Goal: Task Accomplishment & Management: Manage account settings

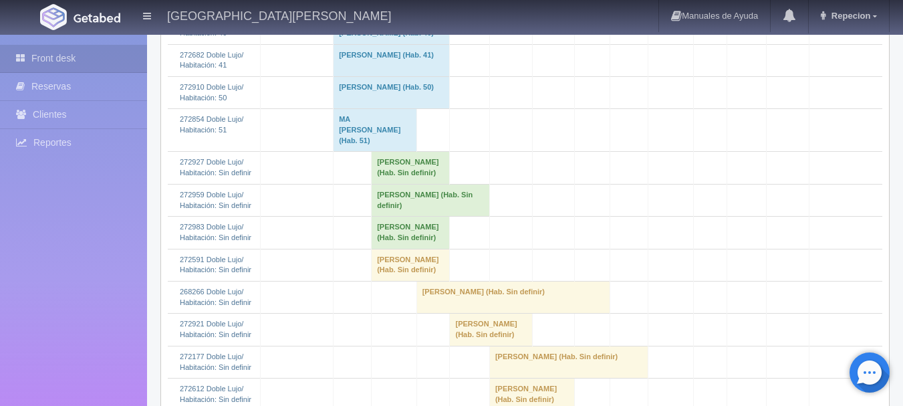
scroll to position [735, 0]
click at [385, 248] on td "[PERSON_NAME] (Hab. Sin definir)" at bounding box center [411, 232] width 78 height 32
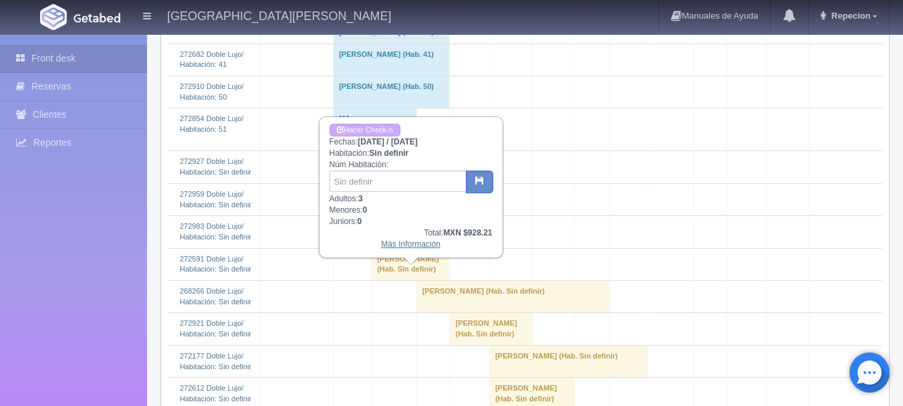
click at [418, 246] on link "Más Información" at bounding box center [410, 243] width 59 height 9
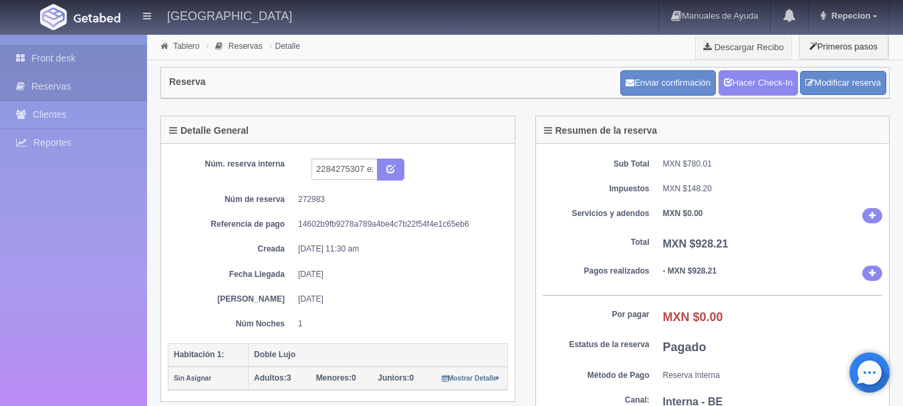
click at [78, 57] on link "Front desk" at bounding box center [73, 58] width 147 height 27
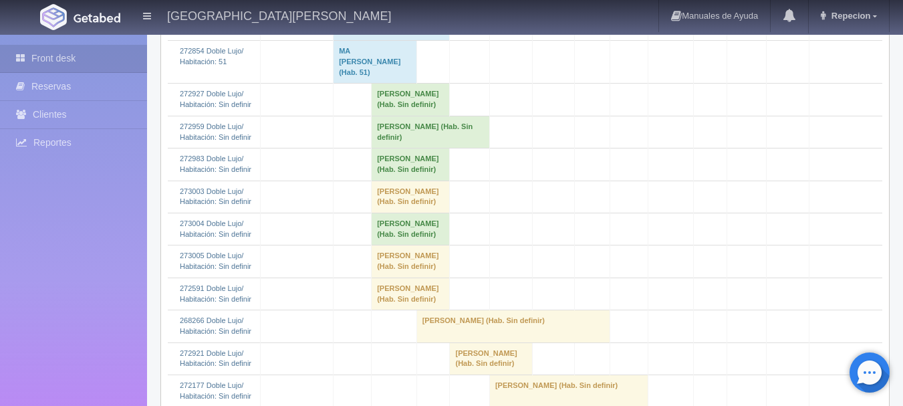
scroll to position [802, 0]
click at [435, 213] on td "[PERSON_NAME] (Hab. Sin definir)" at bounding box center [411, 197] width 78 height 32
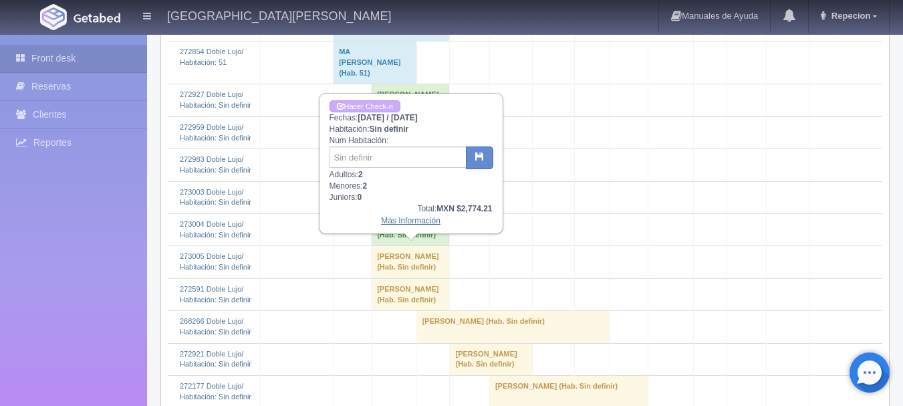
click at [414, 225] on link "Más Información" at bounding box center [410, 220] width 59 height 9
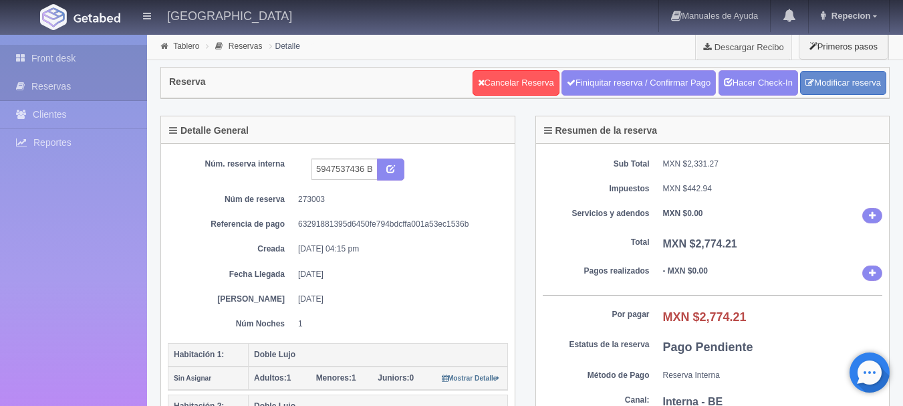
click at [118, 57] on link "Front desk" at bounding box center [73, 58] width 147 height 27
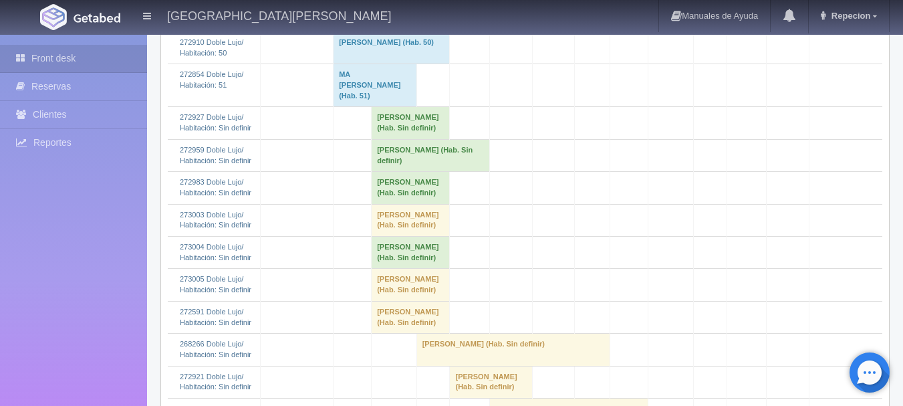
scroll to position [802, 0]
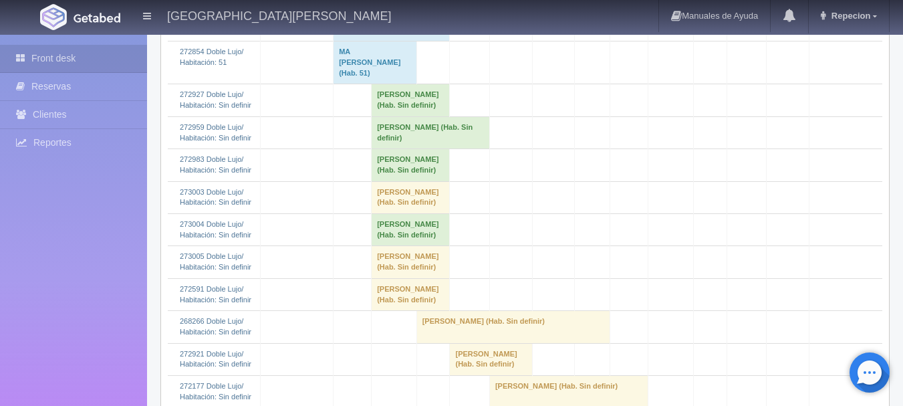
click at [422, 213] on td "Luis Manuel Saldivar valdz (Hab. Sin definir)" at bounding box center [411, 197] width 78 height 32
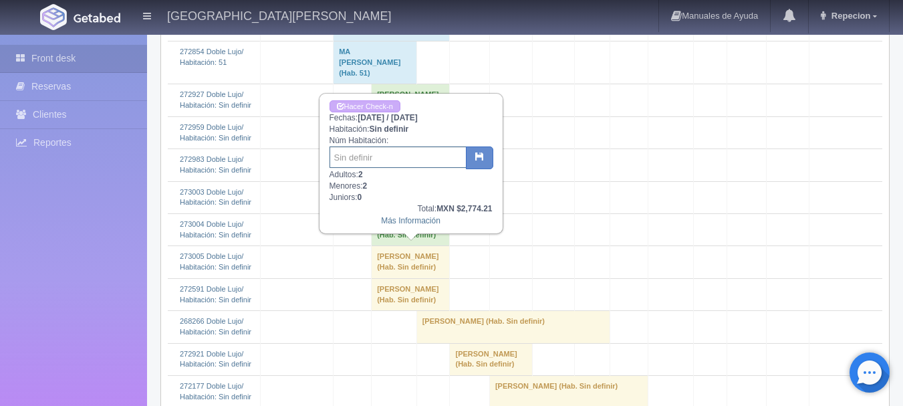
click at [428, 160] on input "text" at bounding box center [398, 156] width 137 height 21
type input "208-209"
click at [483, 150] on button "button" at bounding box center [479, 157] width 27 height 23
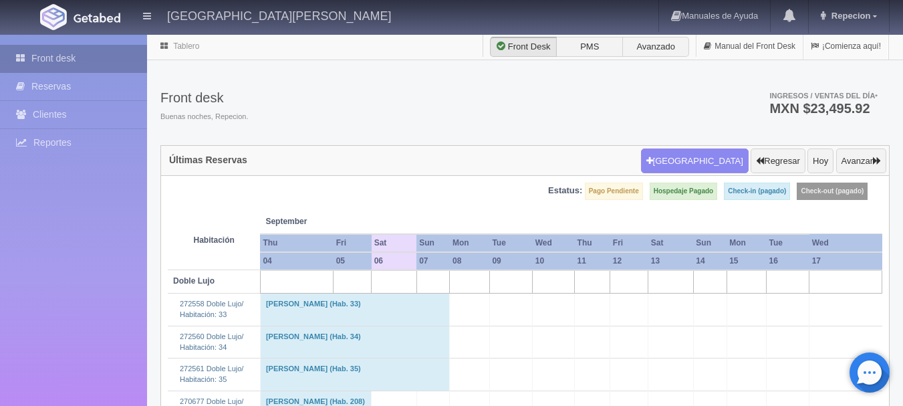
click at [131, 57] on link "Front desk" at bounding box center [73, 58] width 147 height 27
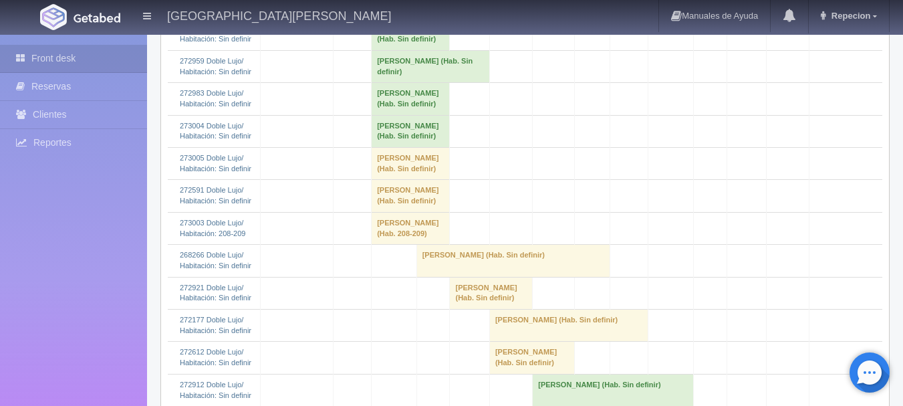
scroll to position [869, 0]
click at [389, 179] on td "[PERSON_NAME] (Hab. Sin definir)" at bounding box center [411, 163] width 78 height 32
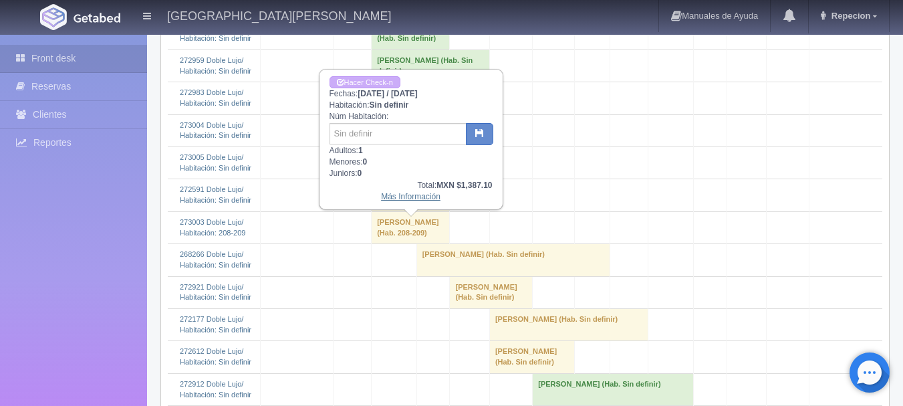
click at [415, 199] on link "Más Información" at bounding box center [410, 196] width 59 height 9
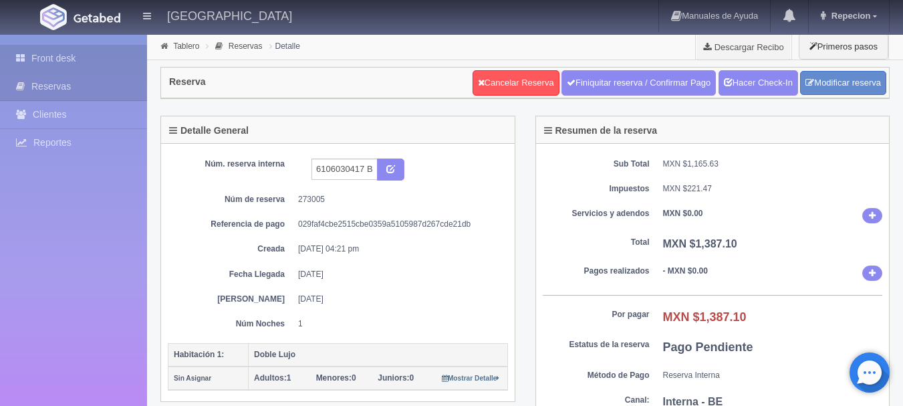
click at [70, 51] on link "Front desk" at bounding box center [73, 58] width 147 height 27
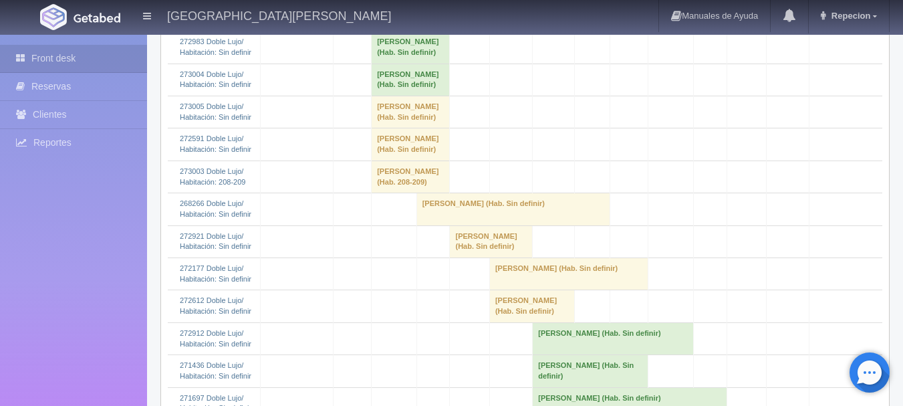
scroll to position [936, 0]
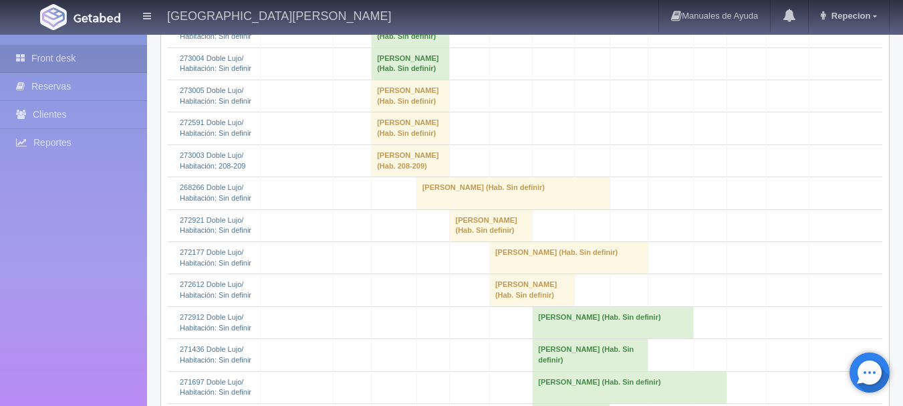
click at [433, 112] on td "Luis Manuel Saldivar valdez (Hab. Sin definir)" at bounding box center [411, 96] width 78 height 32
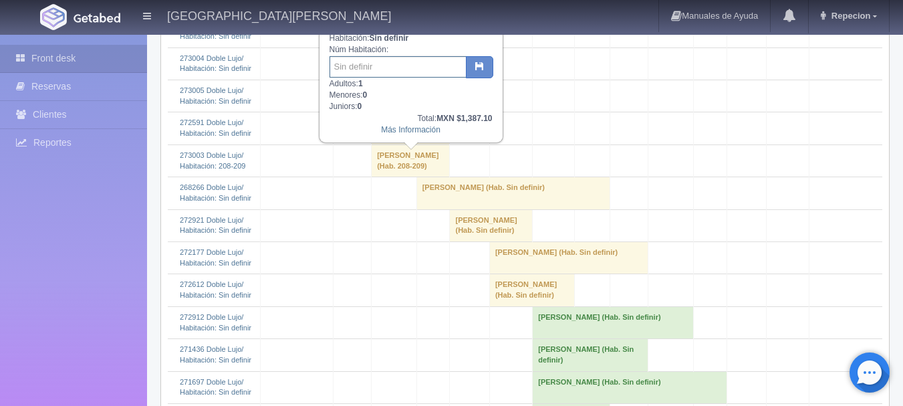
click at [426, 68] on input "text" at bounding box center [398, 66] width 137 height 21
type input "210"
click at [481, 62] on icon "button" at bounding box center [479, 65] width 9 height 9
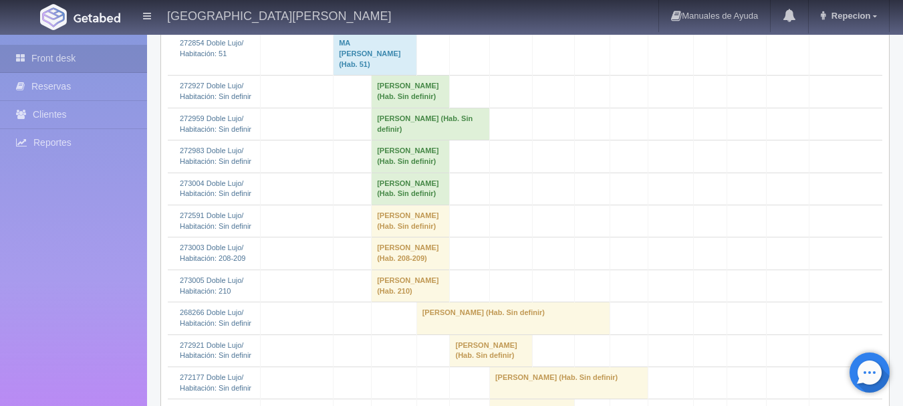
scroll to position [869, 0]
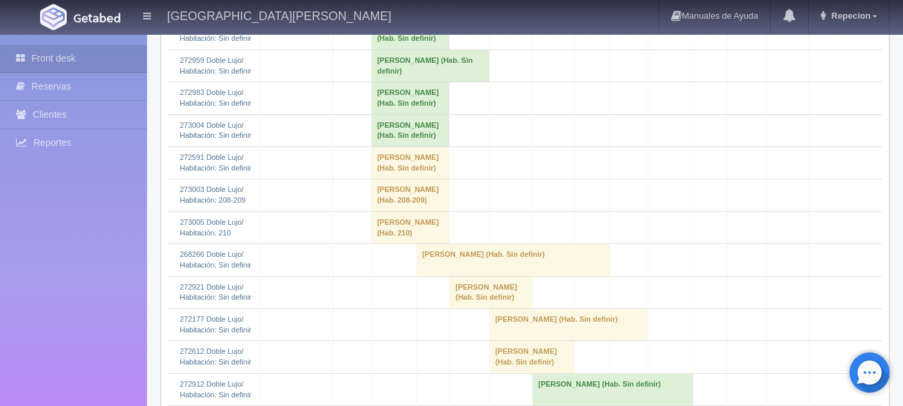
click at [411, 146] on td "[PERSON_NAME] (Hab. Sin definir)" at bounding box center [411, 130] width 78 height 32
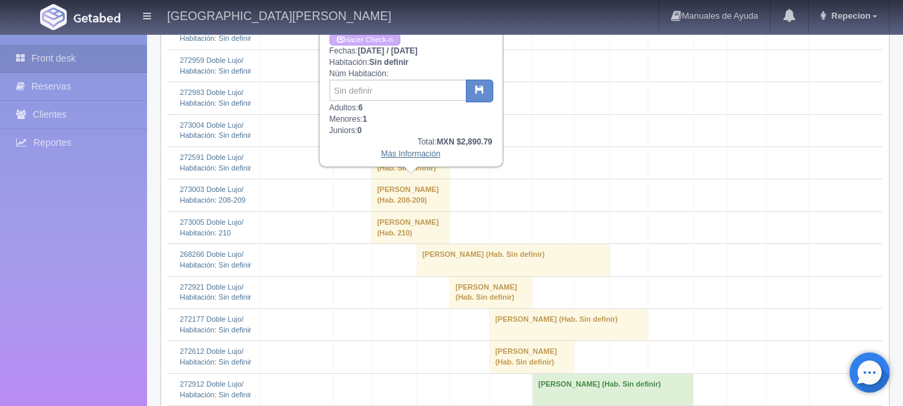
click at [418, 158] on link "Más Información" at bounding box center [410, 153] width 59 height 9
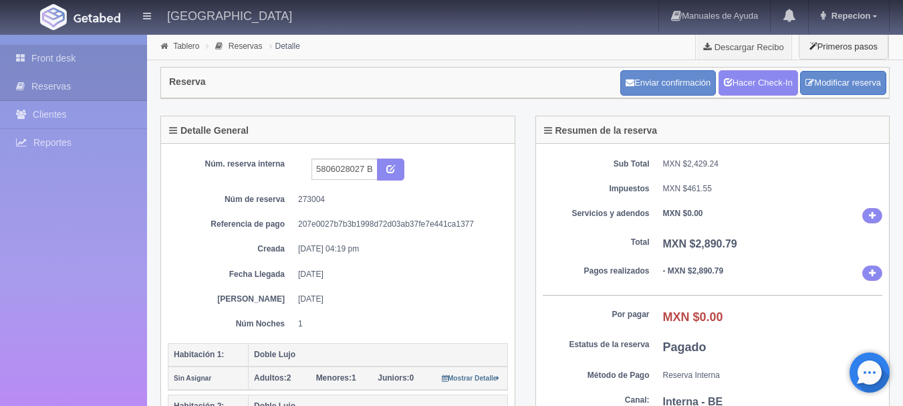
click at [122, 56] on link "Front desk" at bounding box center [73, 58] width 147 height 27
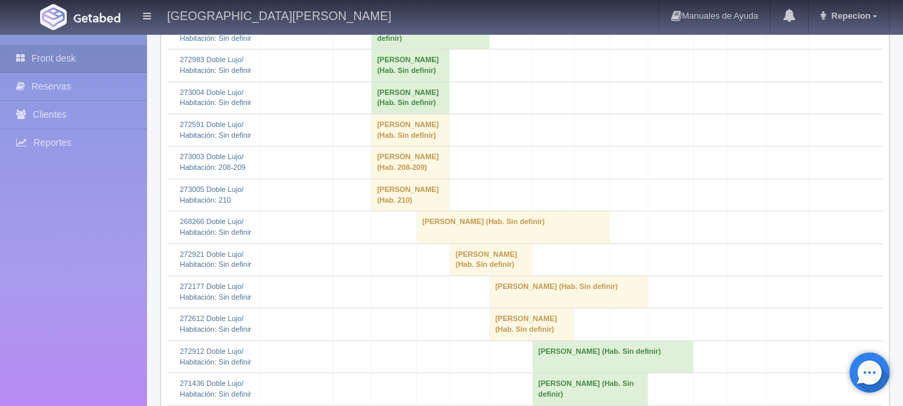
scroll to position [869, 0]
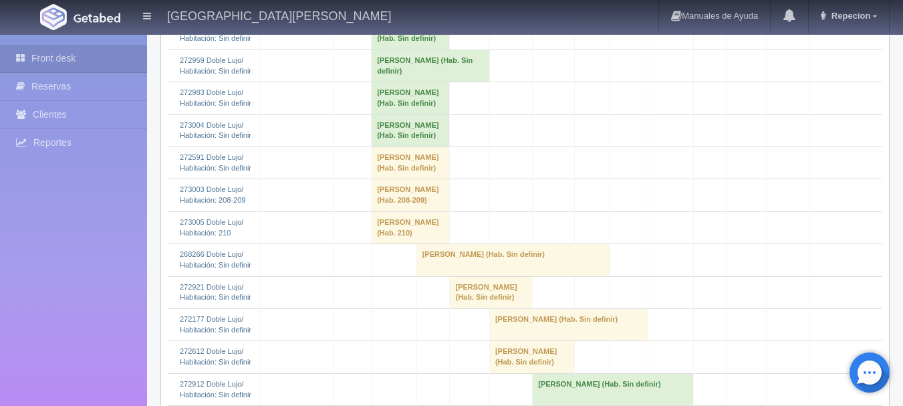
click at [421, 82] on td "[PERSON_NAME] (Hab. Sin definir)" at bounding box center [431, 65] width 118 height 32
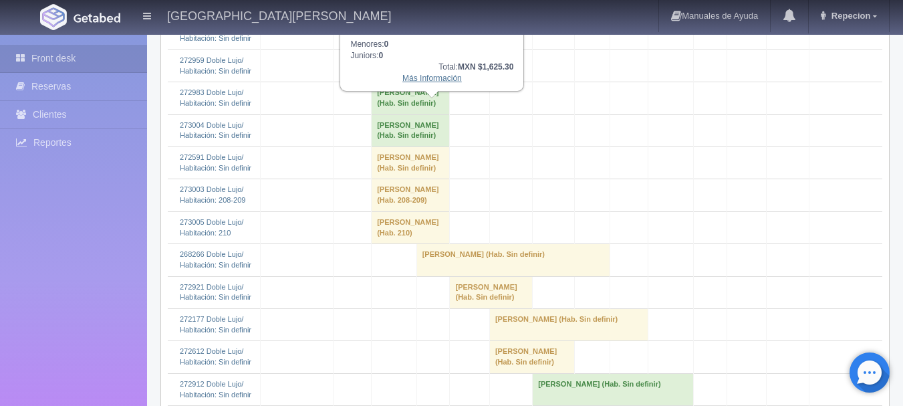
click at [439, 83] on link "Más Información" at bounding box center [431, 78] width 59 height 9
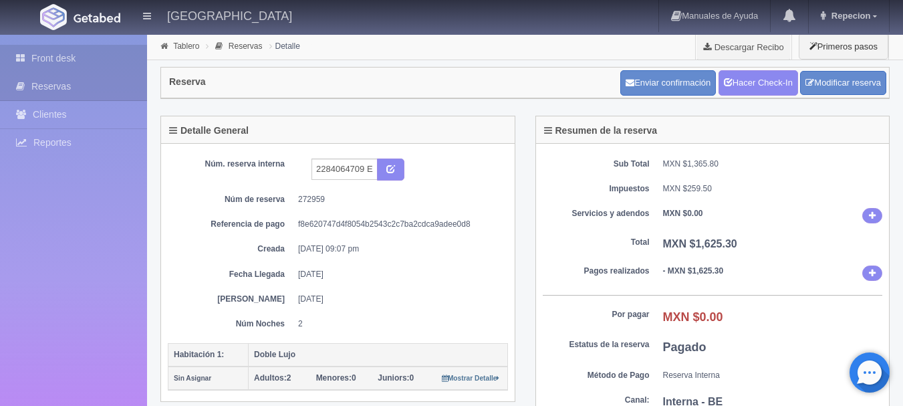
click at [115, 49] on link "Front desk" at bounding box center [73, 58] width 147 height 27
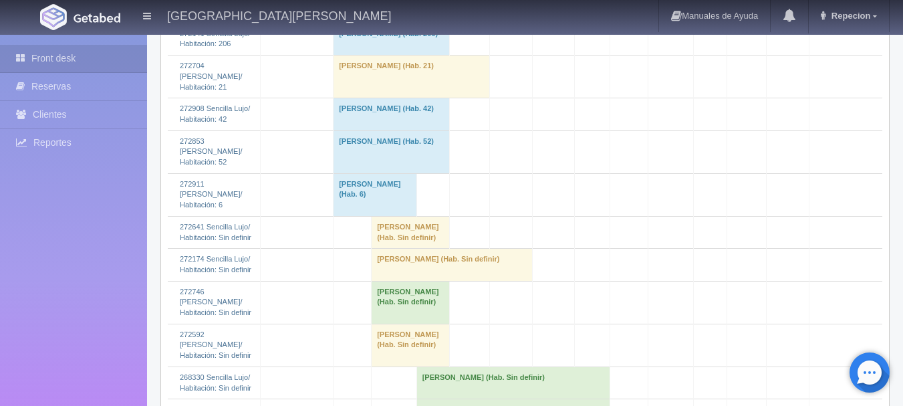
scroll to position [2340, 0]
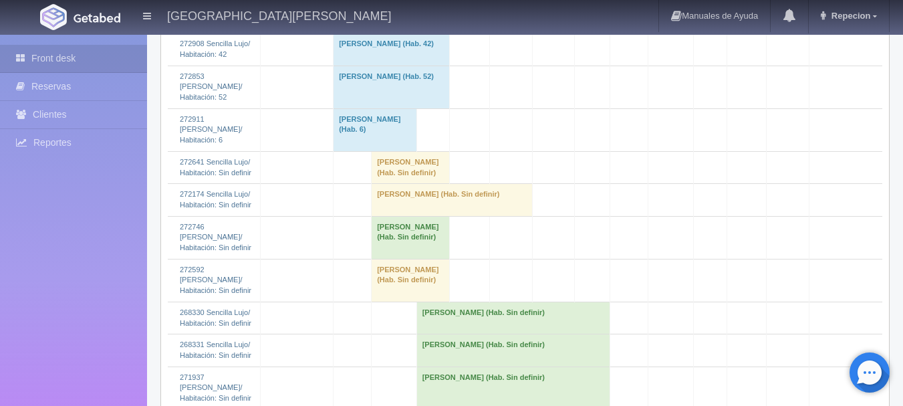
click at [417, 233] on td "NALLELY REY SERVIN (Hab. Sin definir)" at bounding box center [411, 237] width 78 height 43
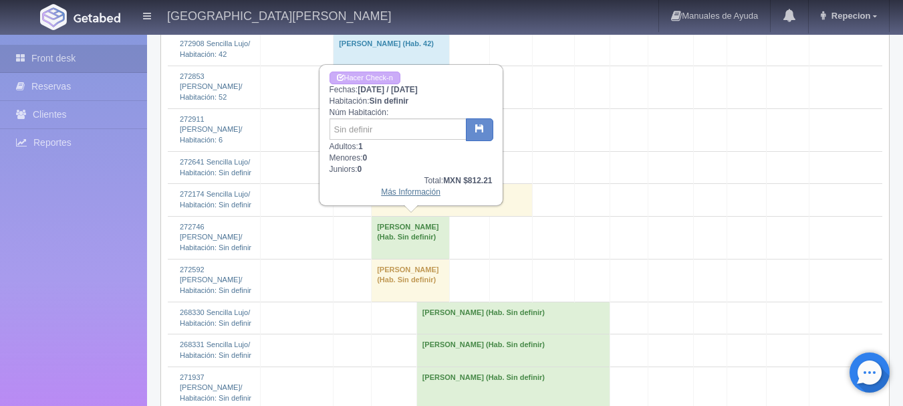
click at [408, 197] on link "Más Información" at bounding box center [410, 191] width 59 height 9
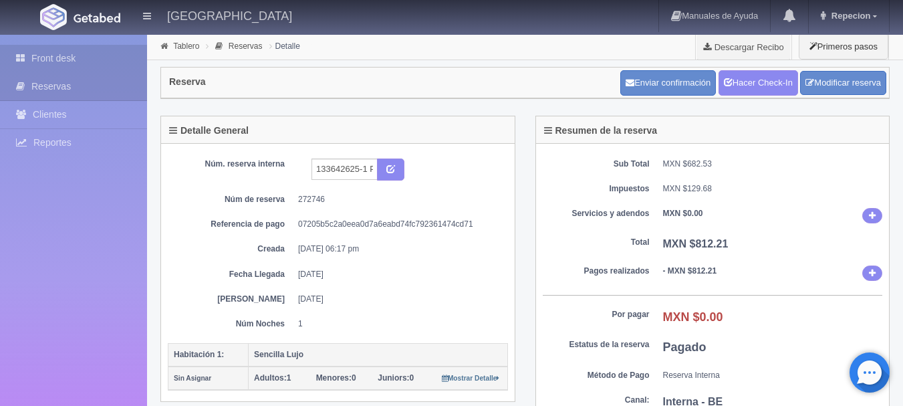
click at [78, 51] on link "Front desk" at bounding box center [73, 58] width 147 height 27
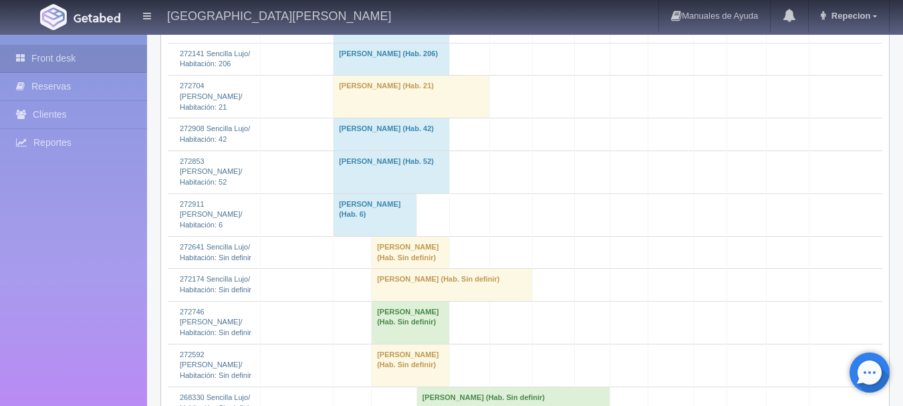
scroll to position [2273, 0]
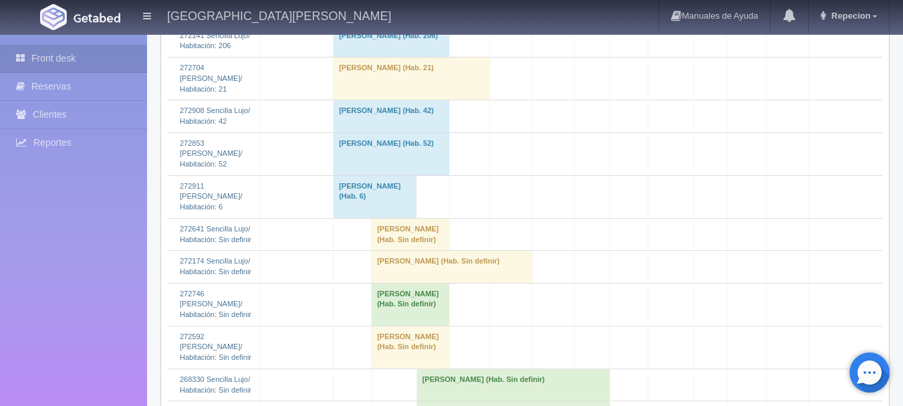
click at [380, 228] on td "[PERSON_NAME] (Hab. Sin definir)" at bounding box center [411, 234] width 78 height 32
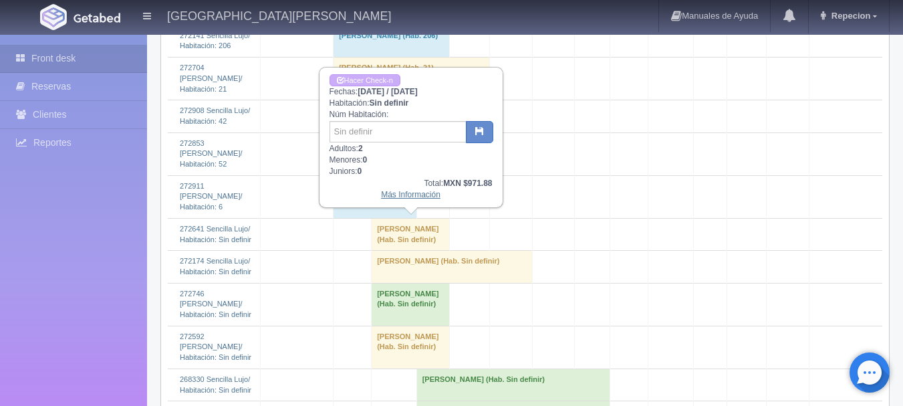
click at [401, 199] on link "Más Información" at bounding box center [410, 194] width 59 height 9
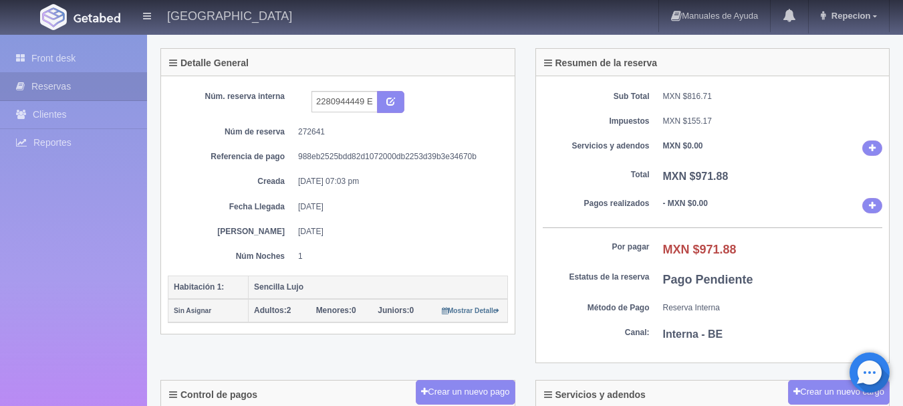
scroll to position [67, 0]
click at [88, 65] on link "Front desk" at bounding box center [73, 58] width 147 height 27
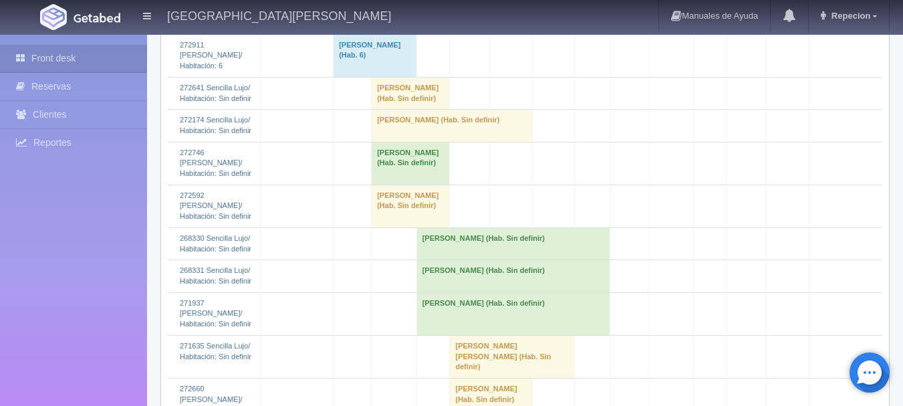
scroll to position [2406, 0]
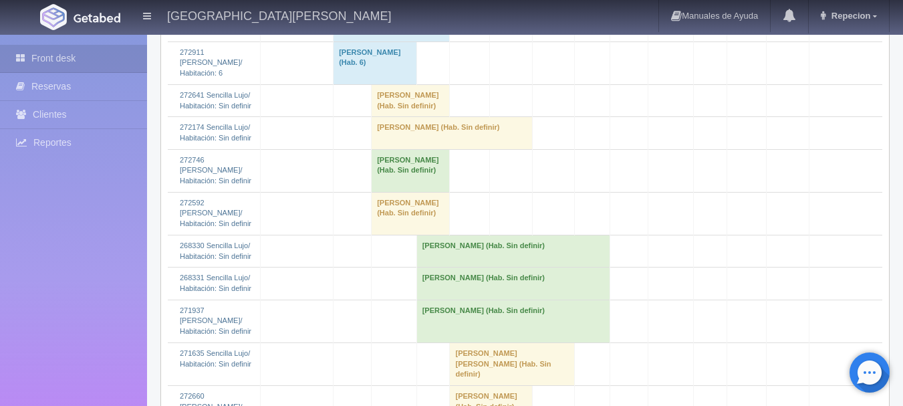
click at [440, 138] on td "Pedro Pablo Nuncio Campos (Hab. Sin definir)" at bounding box center [452, 133] width 161 height 32
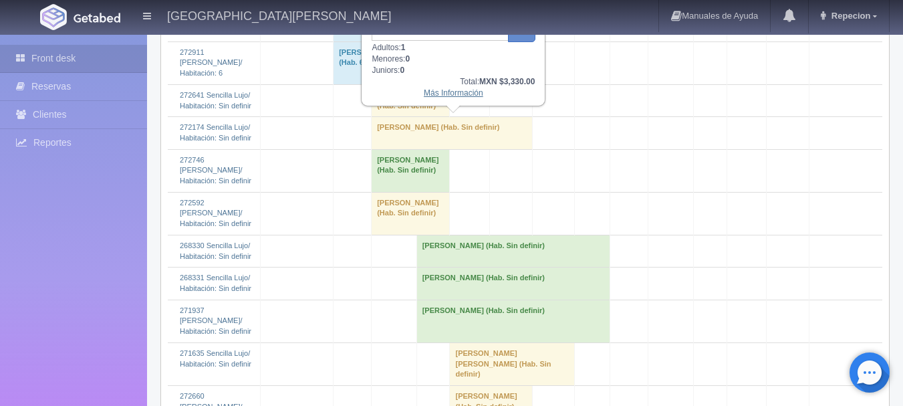
click at [453, 98] on link "Más Información" at bounding box center [453, 92] width 59 height 9
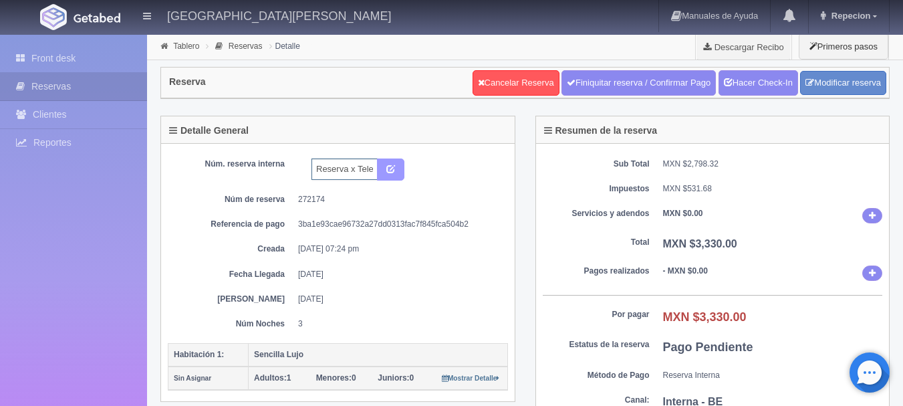
scroll to position [0, 19]
drag, startPoint x: 334, startPoint y: 172, endPoint x: 416, endPoint y: 197, distance: 86.7
click at [416, 197] on div "Núm. reserva interna Reserva x Telefono Núm de reserva 272174 Referencia de pag…" at bounding box center [338, 243] width 340 height 171
click at [468, 193] on div "Núm. reserva interna Reserva x Telefono Núm de reserva 272174 Referencia de pag…" at bounding box center [338, 243] width 340 height 171
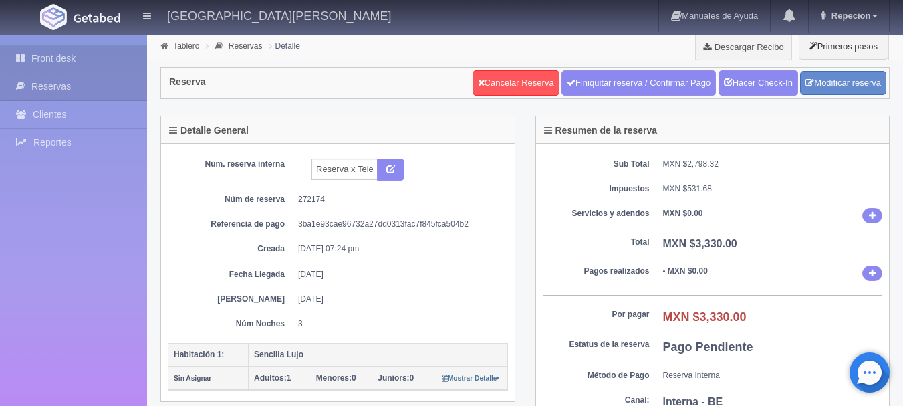
click at [84, 56] on link "Front desk" at bounding box center [73, 58] width 147 height 27
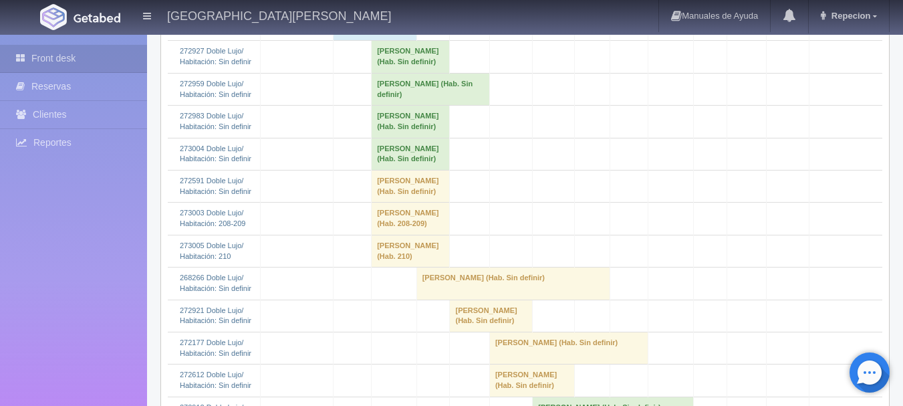
scroll to position [869, 0]
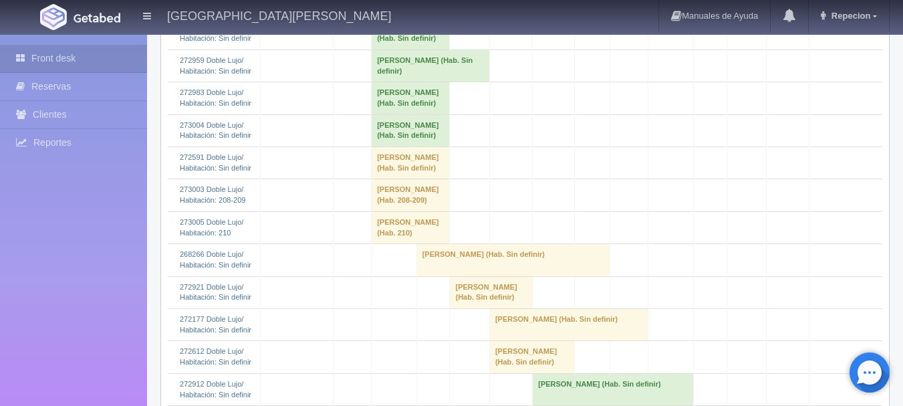
click at [408, 146] on td "[PERSON_NAME] (Hab. Sin definir)" at bounding box center [411, 130] width 78 height 32
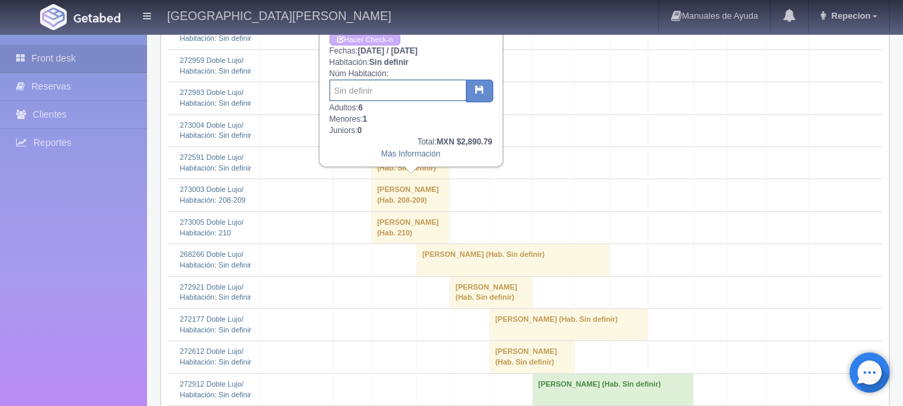
click at [398, 86] on input "text" at bounding box center [398, 90] width 137 height 21
type input "217-218"
click at [481, 85] on button "button" at bounding box center [479, 91] width 27 height 23
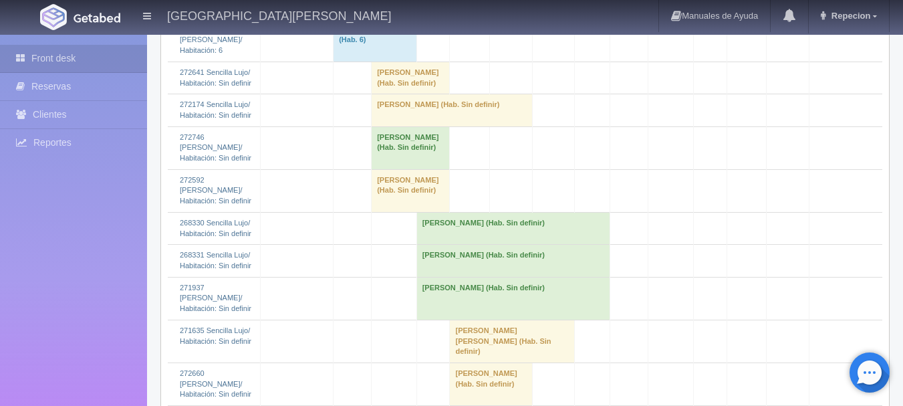
scroll to position [2429, 0]
click at [418, 101] on td "[PERSON_NAME] (Hab. Sin definir)" at bounding box center [452, 111] width 161 height 32
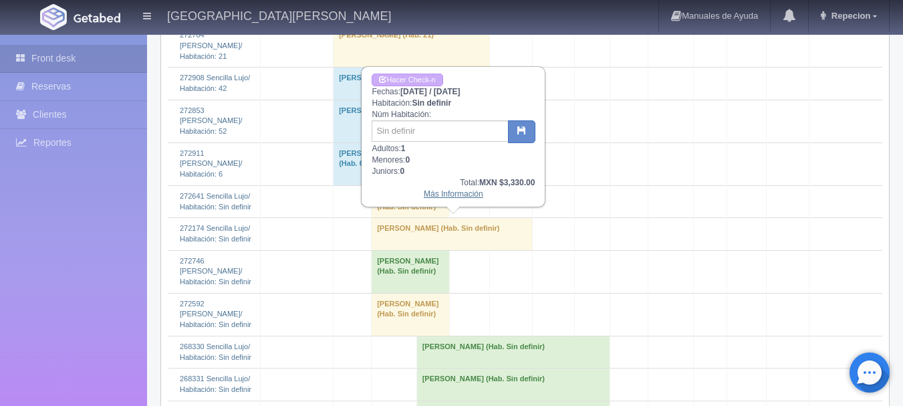
scroll to position [2295, 0]
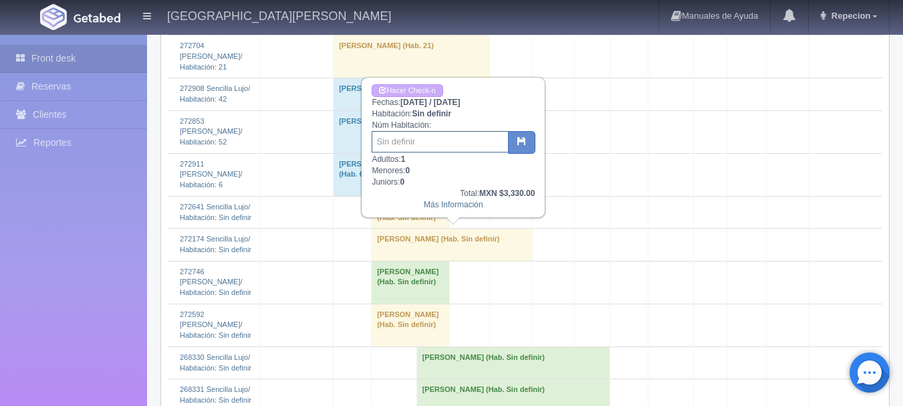
click at [417, 142] on input "text" at bounding box center [440, 141] width 137 height 21
type input "222"
click at [515, 136] on button "button" at bounding box center [521, 142] width 27 height 23
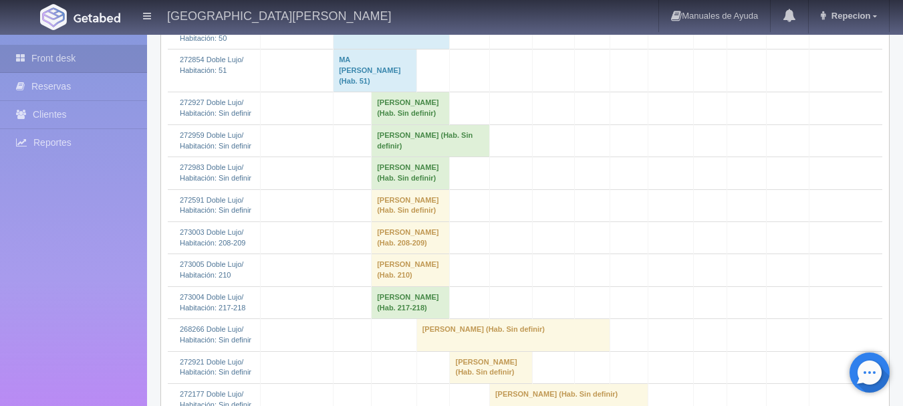
scroll to position [802, 0]
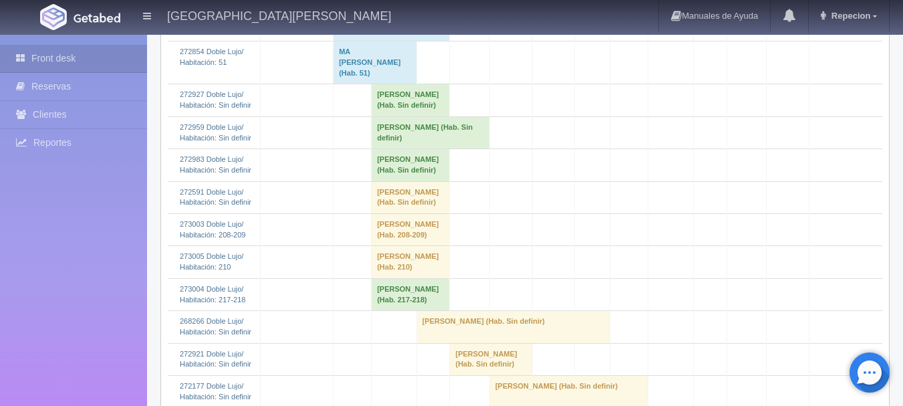
click at [421, 148] on td "[PERSON_NAME] (Hab. Sin definir)" at bounding box center [431, 132] width 118 height 32
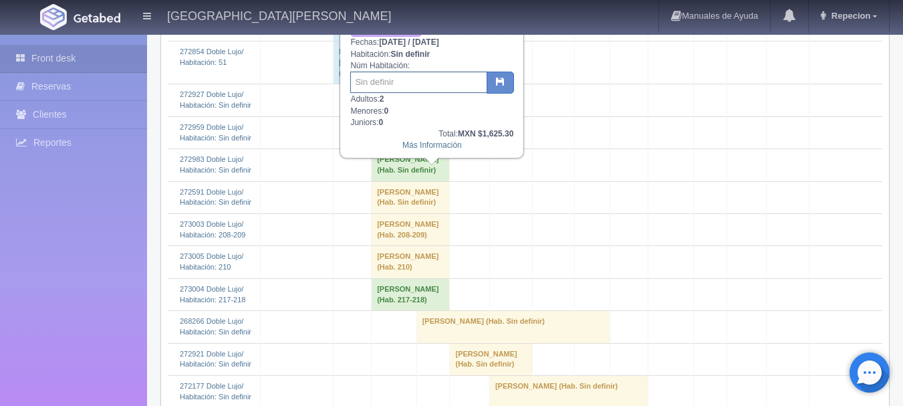
click at [395, 89] on input "text" at bounding box center [418, 82] width 137 height 21
type input "216"
click at [494, 82] on button "button" at bounding box center [500, 83] width 27 height 23
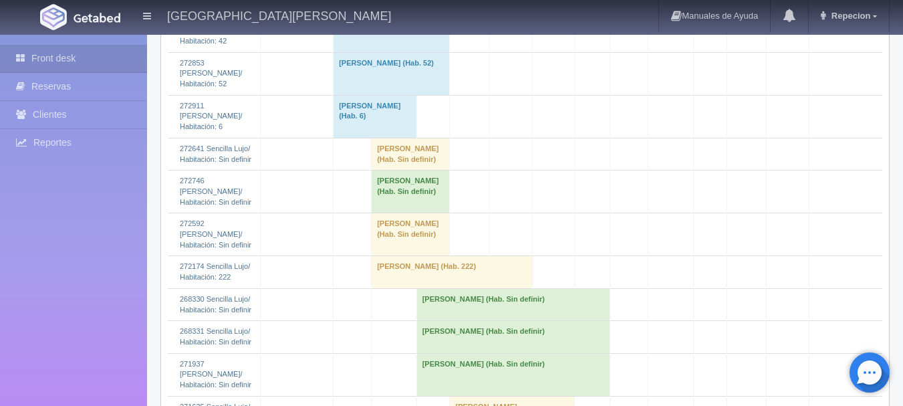
scroll to position [2340, 0]
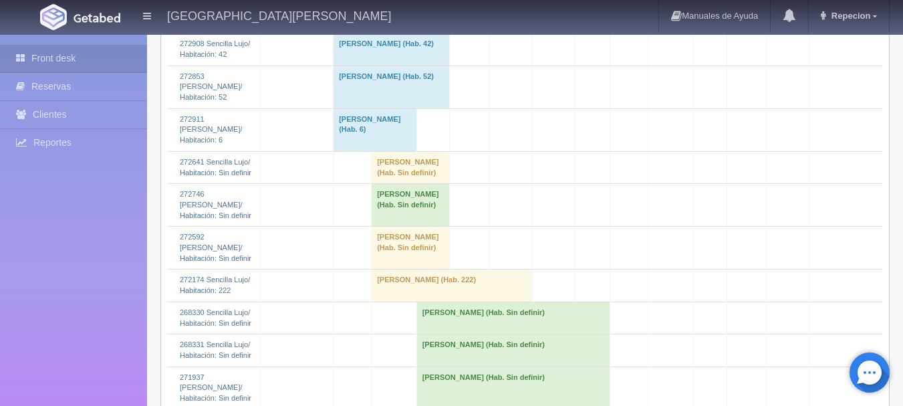
click at [424, 168] on td "[PERSON_NAME] (Hab. Sin definir)" at bounding box center [411, 167] width 78 height 32
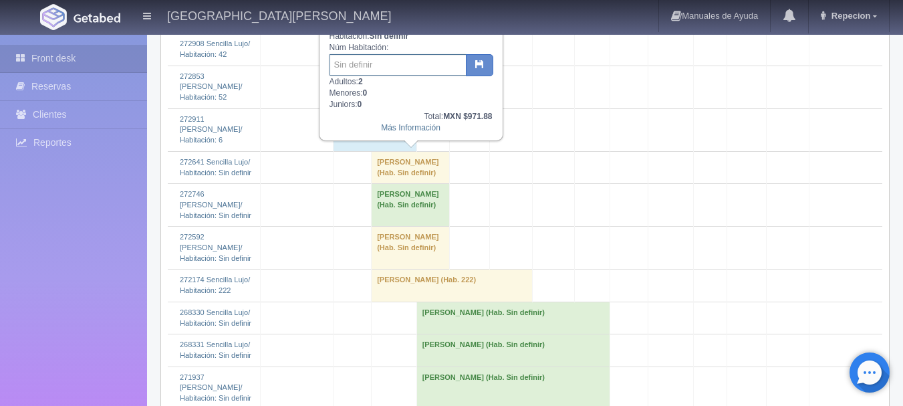
click at [419, 68] on input "text" at bounding box center [398, 64] width 137 height 21
type input "06"
click at [479, 68] on icon "button" at bounding box center [479, 63] width 9 height 9
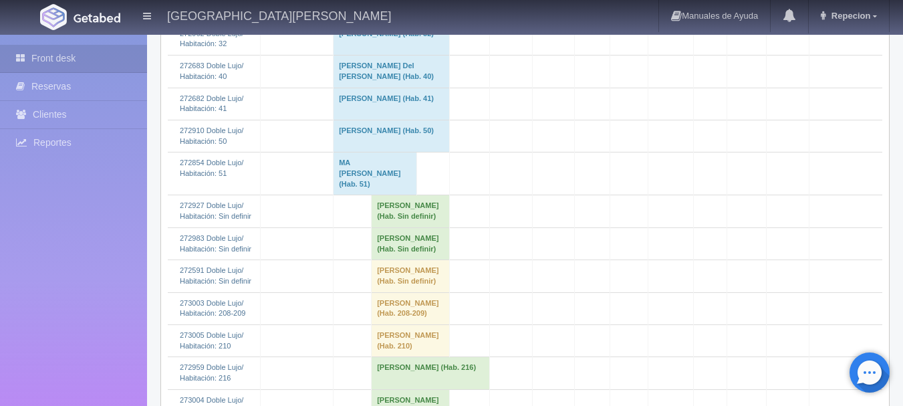
scroll to position [802, 0]
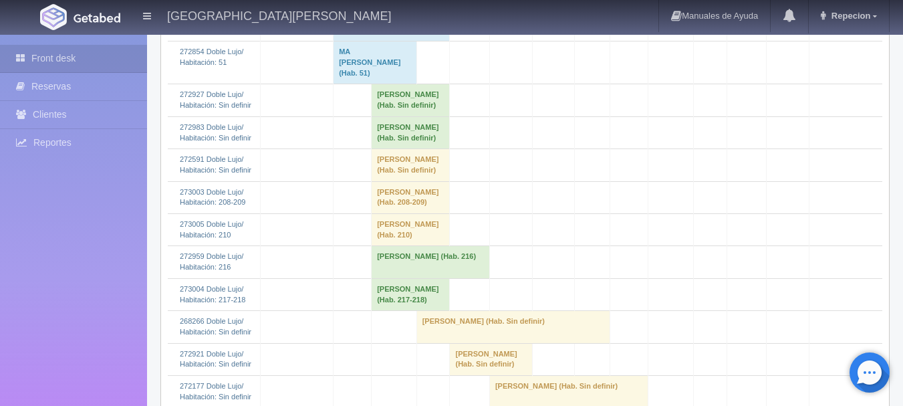
click at [410, 148] on td "Rosalva Adriana Garcia Mendoza (Hab. Sin definir)" at bounding box center [411, 132] width 78 height 32
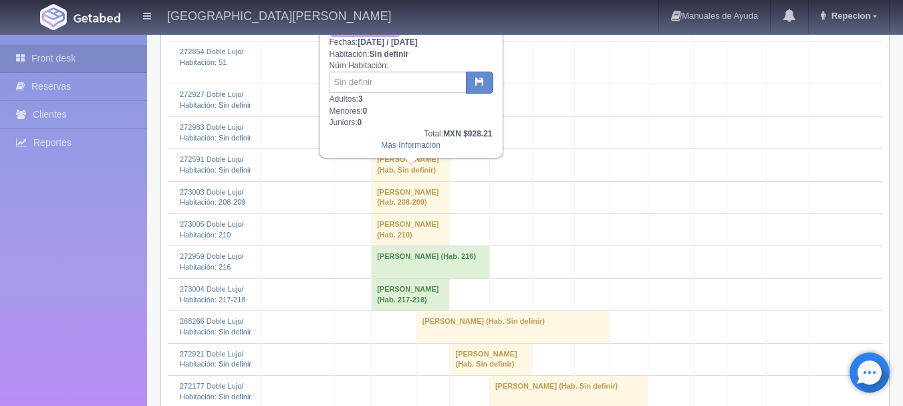
click at [406, 181] on td "[PERSON_NAME] (Hab. Sin definir)" at bounding box center [411, 165] width 78 height 32
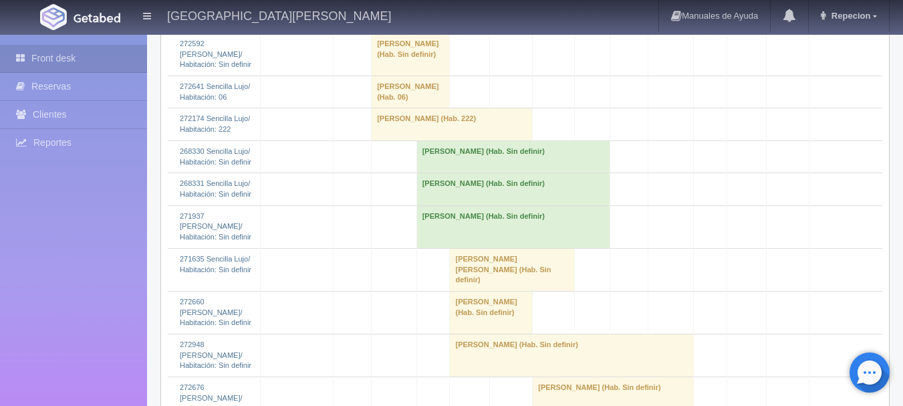
scroll to position [2362, 0]
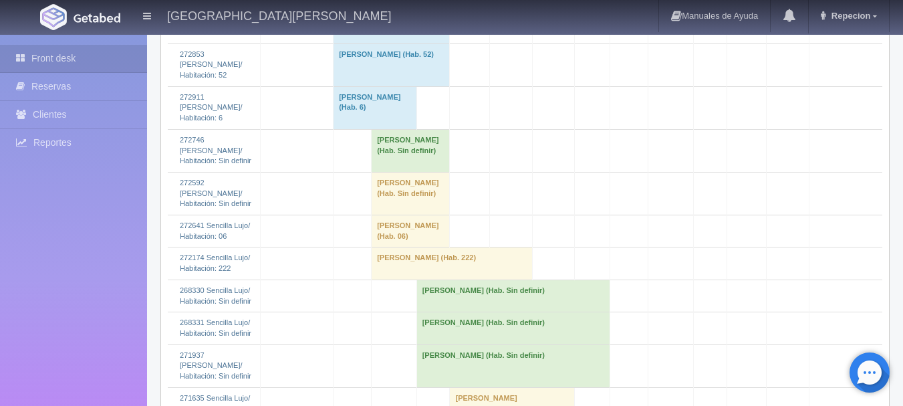
click at [425, 150] on td "NALLELY REY SERVIN (Hab. Sin definir)" at bounding box center [411, 150] width 78 height 43
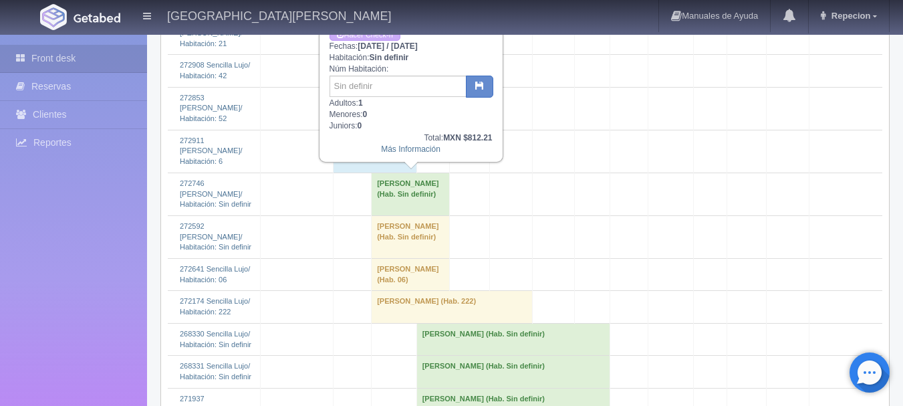
scroll to position [2295, 0]
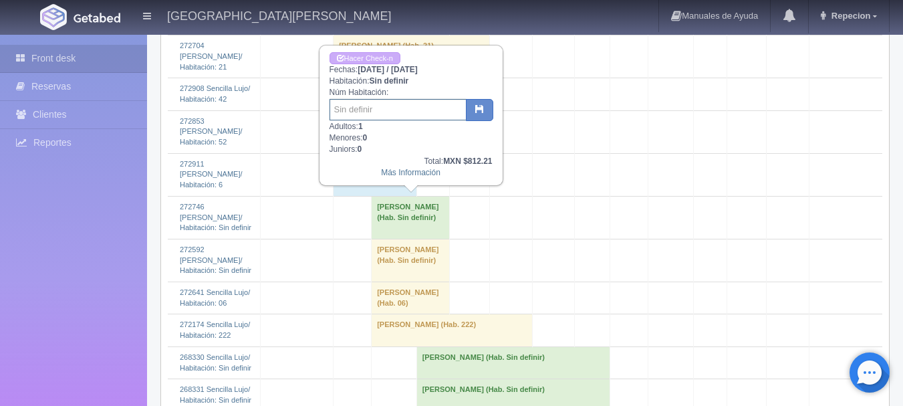
click at [419, 108] on input "text" at bounding box center [398, 109] width 137 height 21
type input "223"
click at [477, 105] on icon "button" at bounding box center [479, 108] width 9 height 9
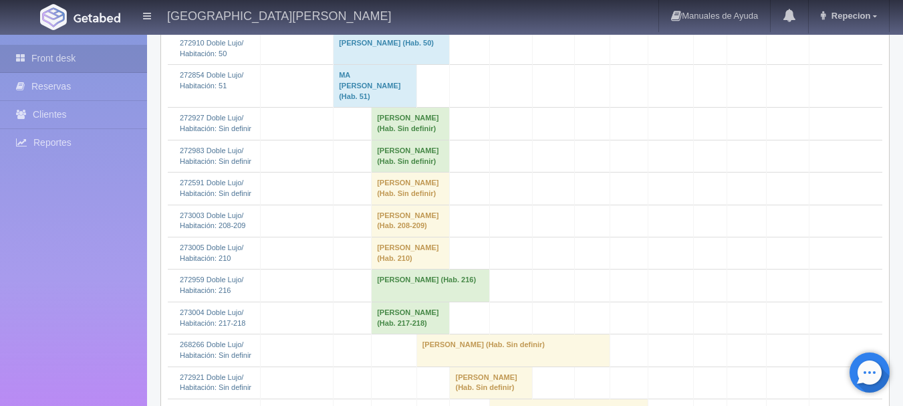
scroll to position [802, 0]
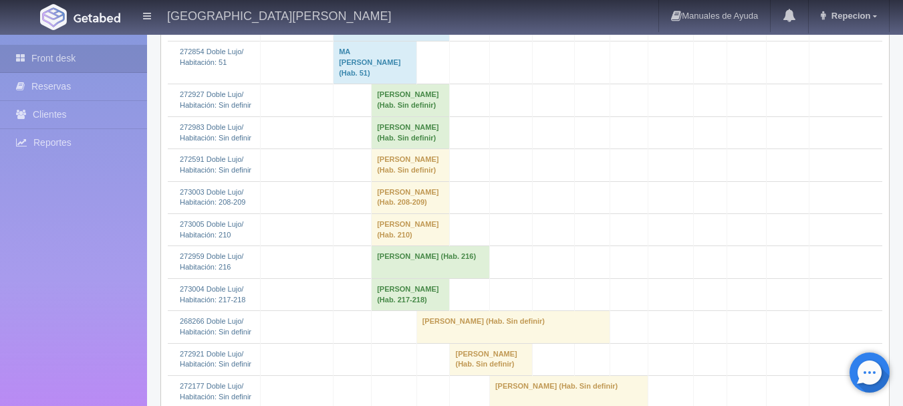
click at [437, 116] on td "[PERSON_NAME] (Hab. Sin definir)" at bounding box center [411, 100] width 78 height 32
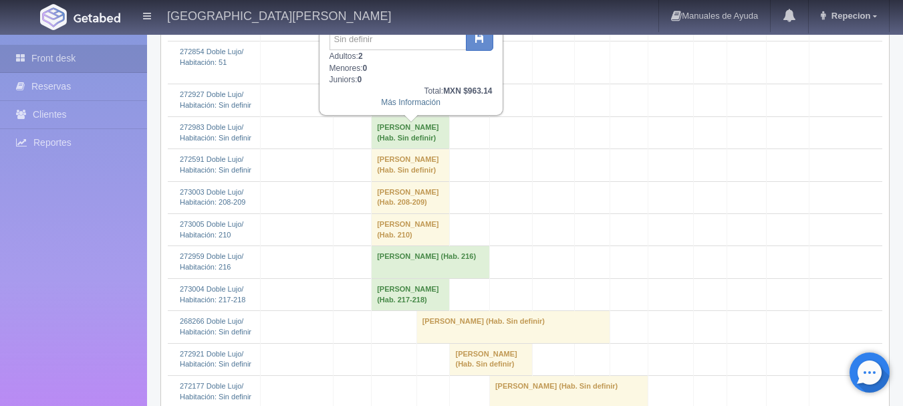
click at [422, 148] on td "Rosalva Adriana Garcia Mendoza (Hab. Sin definir)" at bounding box center [411, 132] width 78 height 32
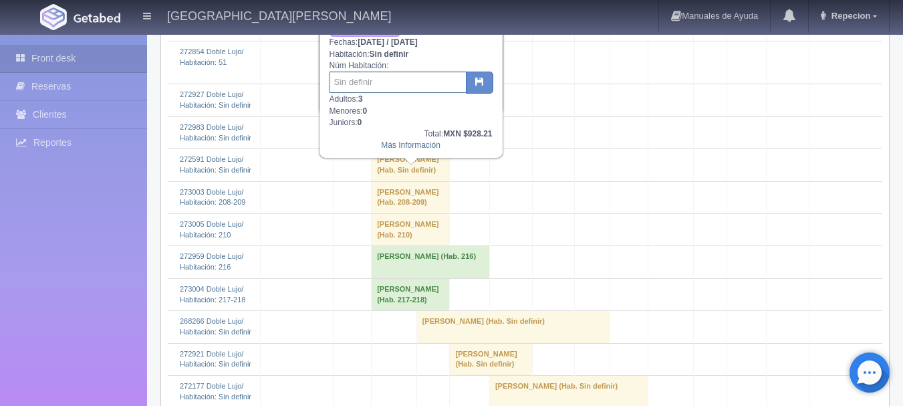
click at [428, 86] on input "text" at bounding box center [398, 82] width 137 height 21
type input "9"
type input "214"
click at [477, 84] on icon "button" at bounding box center [479, 81] width 9 height 9
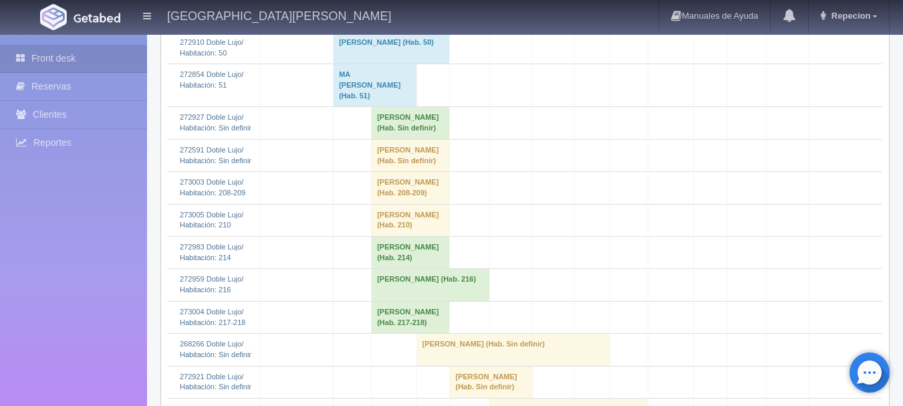
scroll to position [802, 0]
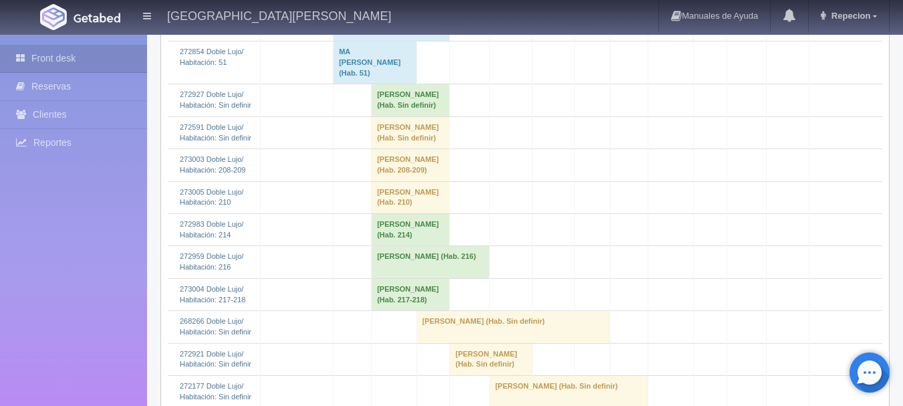
click at [410, 116] on td "[PERSON_NAME] (Hab. Sin definir)" at bounding box center [411, 100] width 78 height 32
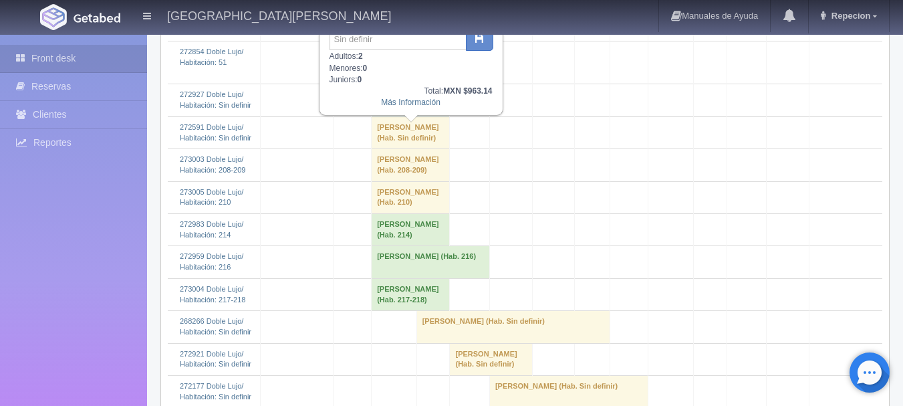
click at [408, 148] on td "[PERSON_NAME] (Hab. Sin definir)" at bounding box center [411, 132] width 78 height 32
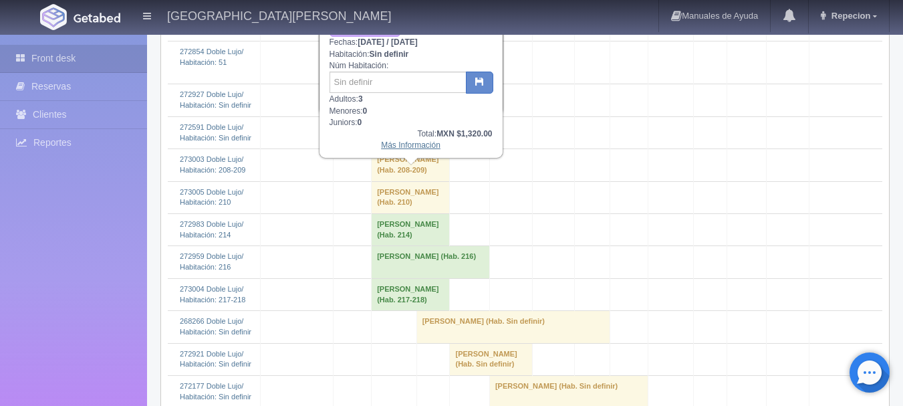
click at [411, 145] on link "Más Información" at bounding box center [410, 144] width 59 height 9
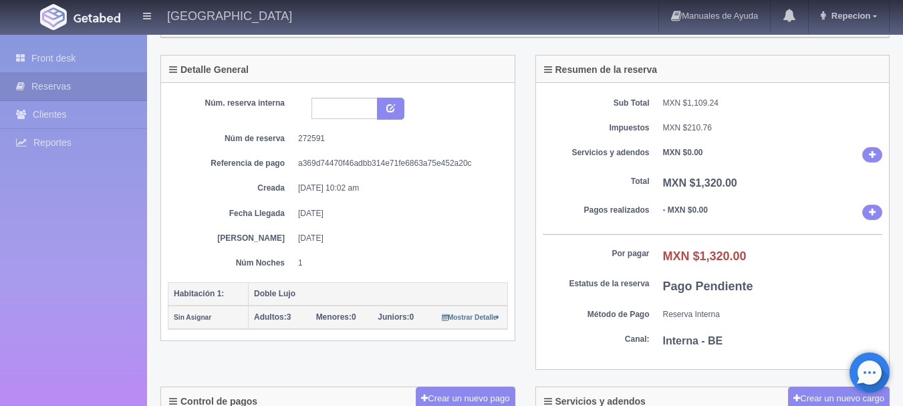
scroll to position [134, 0]
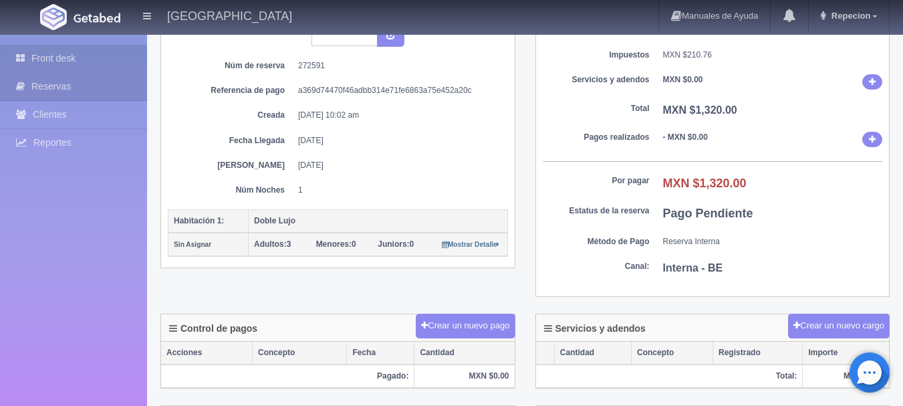
click at [32, 61] on link "Front desk" at bounding box center [73, 58] width 147 height 27
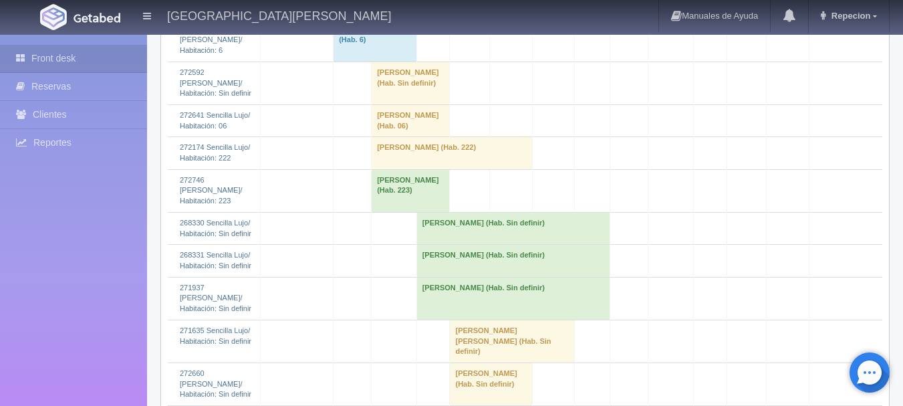
scroll to position [2406, 0]
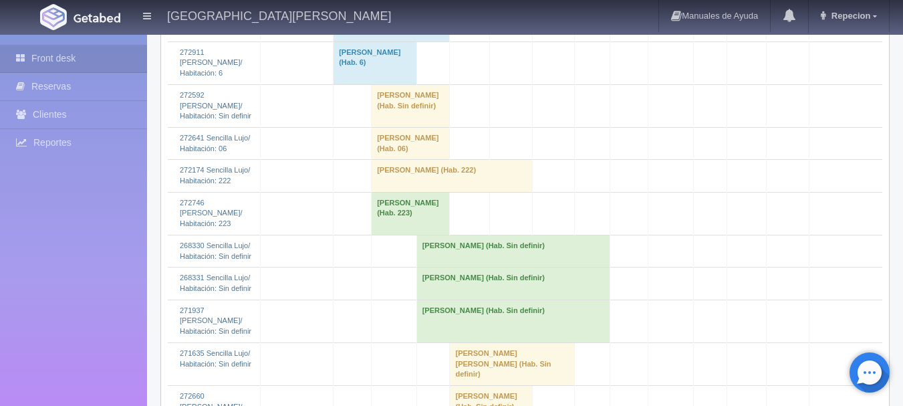
click at [403, 100] on td "ERICK REYES (Hab. Sin definir)" at bounding box center [411, 105] width 78 height 43
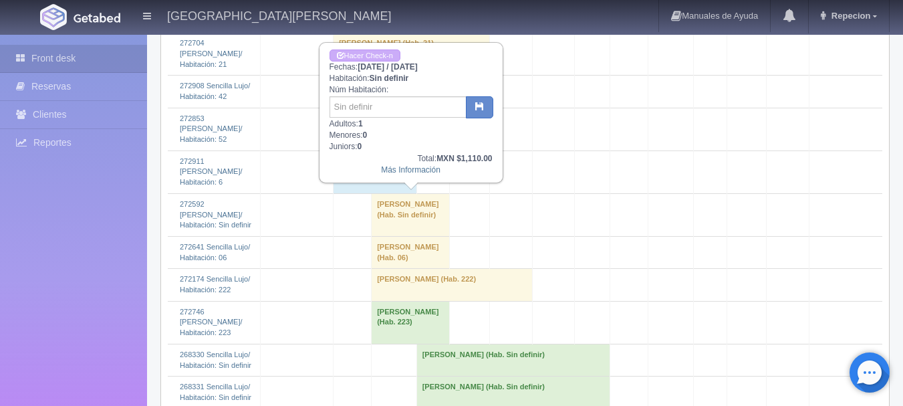
scroll to position [2340, 0]
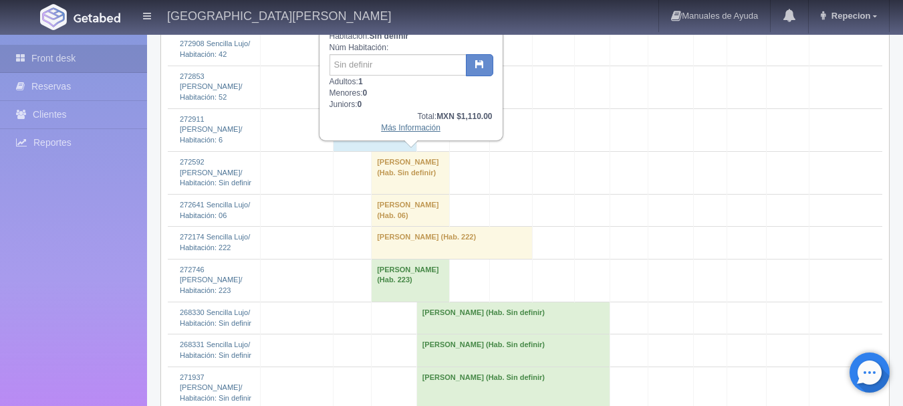
click at [412, 132] on link "Más Información" at bounding box center [410, 127] width 59 height 9
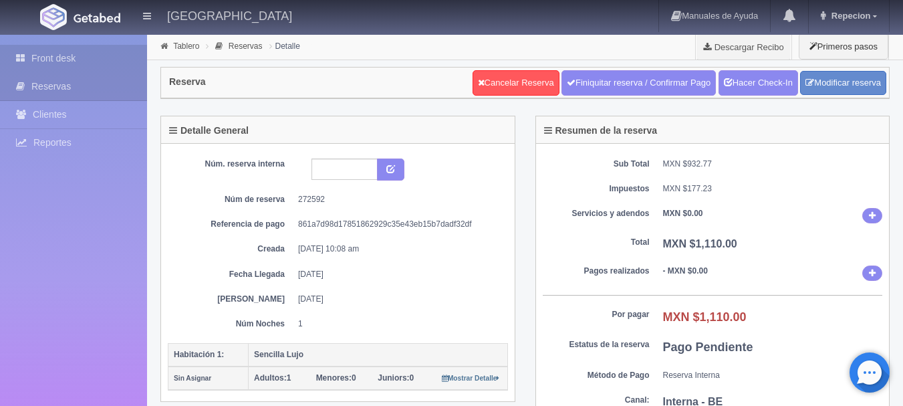
click at [86, 64] on link "Front desk" at bounding box center [73, 58] width 147 height 27
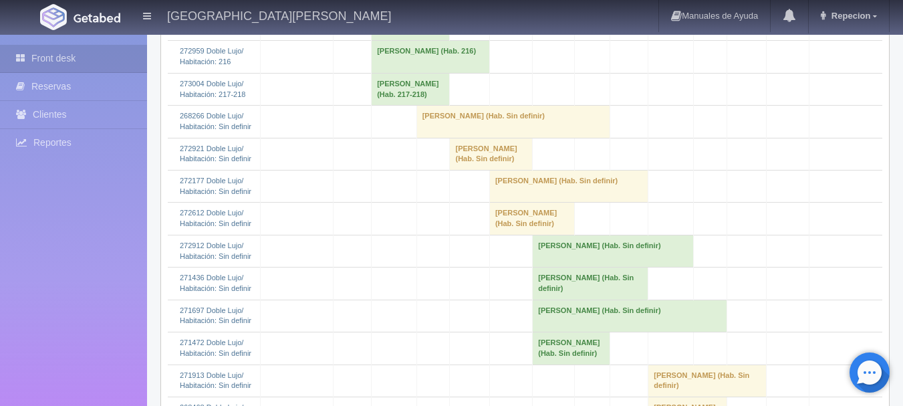
scroll to position [802, 0]
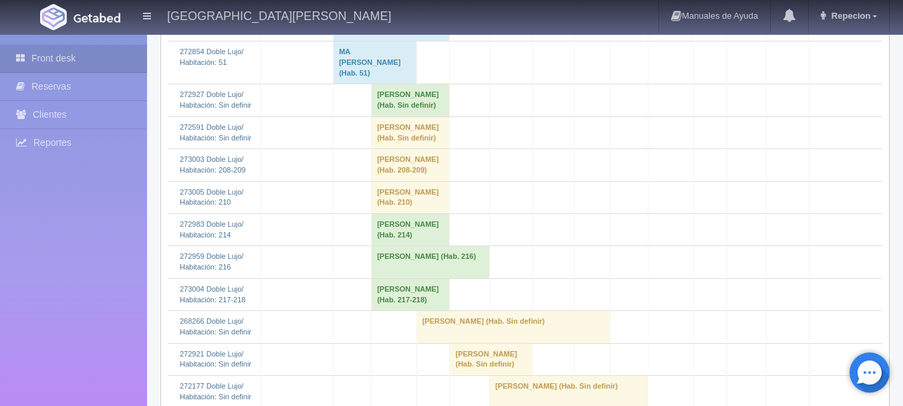
click at [404, 116] on td "[PERSON_NAME] (Hab. Sin definir)" at bounding box center [411, 100] width 78 height 32
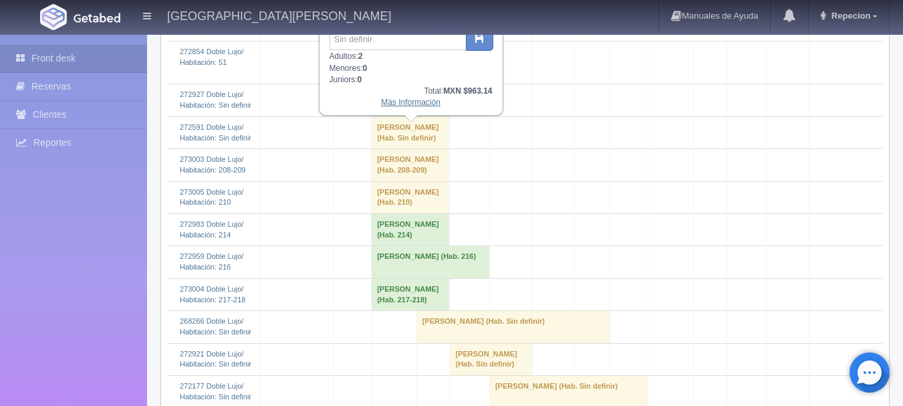
click at [417, 107] on link "Más Información" at bounding box center [410, 102] width 59 height 9
